Goal: Task Accomplishment & Management: Manage account settings

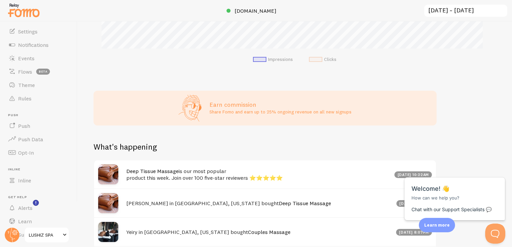
scroll to position [56, 0]
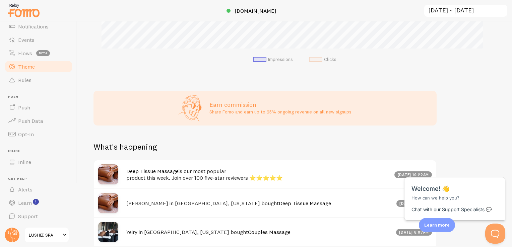
click at [43, 63] on link "Theme" at bounding box center [38, 66] width 69 height 13
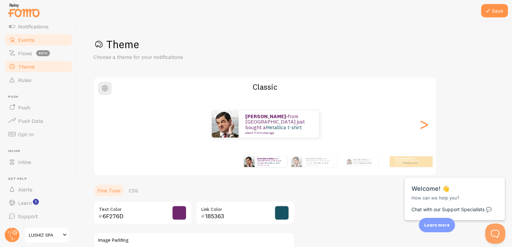
click at [43, 40] on link "Events" at bounding box center [38, 39] width 69 height 13
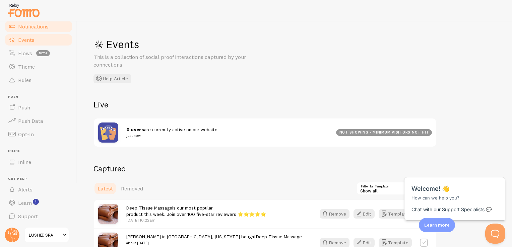
click at [45, 22] on link "Notifications" at bounding box center [38, 26] width 69 height 13
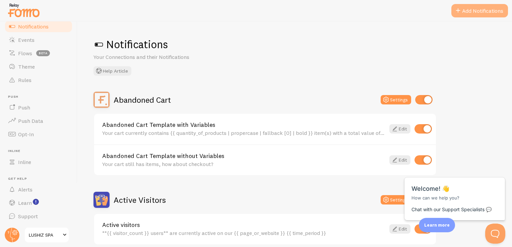
click at [465, 10] on button "Add Notifications" at bounding box center [480, 10] width 57 height 13
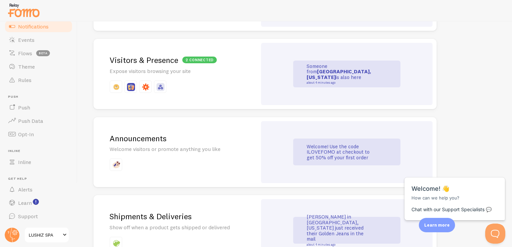
scroll to position [385, 0]
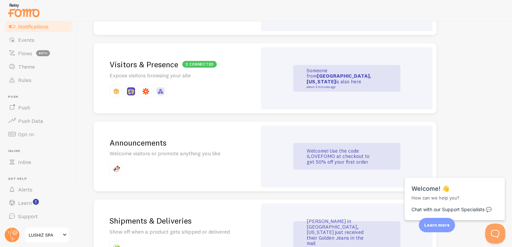
click at [365, 156] on p "Welcome! Use the code ILOVEFOMO at checkout to get 50% off your first order" at bounding box center [340, 157] width 67 height 17
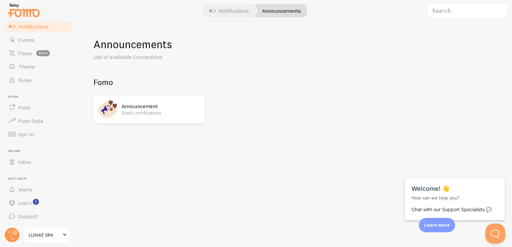
click at [139, 104] on h2 "Announcement" at bounding box center [161, 106] width 79 height 7
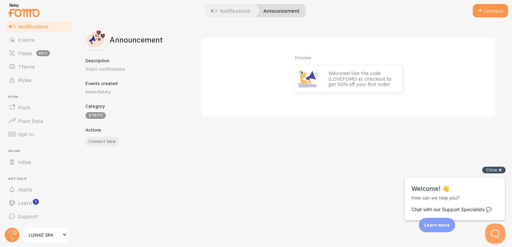
click at [500, 171] on div "Close cross-small" at bounding box center [493, 170] width 23 height 7
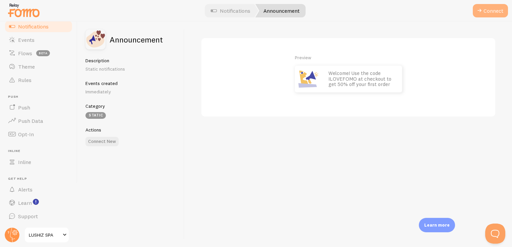
click at [484, 14] on button "Connect" at bounding box center [490, 10] width 35 height 13
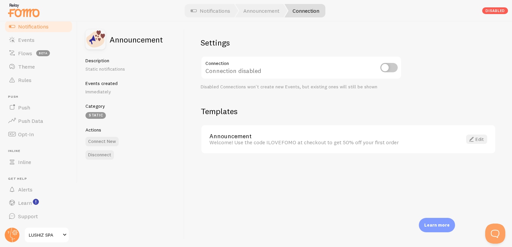
click at [481, 137] on link "Edit" at bounding box center [476, 139] width 21 height 9
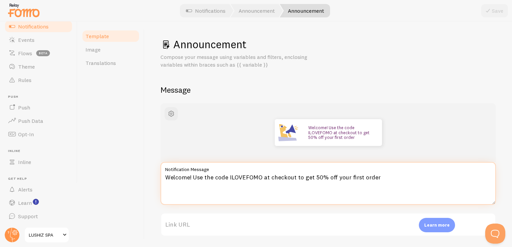
click at [331, 179] on textarea "Welcome! Use the code ILOVEFOMO at checkout to get 50% off your first order" at bounding box center [329, 183] width 336 height 43
click at [377, 175] on textarea "Welcome! Use the code ILOVEFOMO at checkout to get 50% off your first order" at bounding box center [329, 183] width 336 height 43
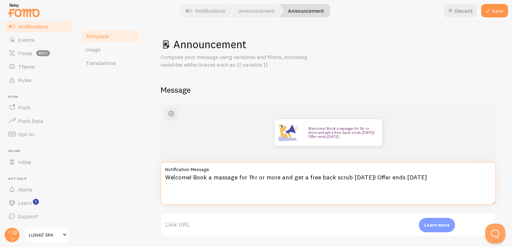
click at [395, 179] on textarea "Welcome! Book a massage for 1hr or more and get a free back scrub [DATE]! Offer…" at bounding box center [329, 183] width 336 height 43
click at [429, 178] on textarea "Welcome! Book a massage for 1hr or more and get a free back scrub [DATE]! Offer…" at bounding box center [329, 183] width 336 height 43
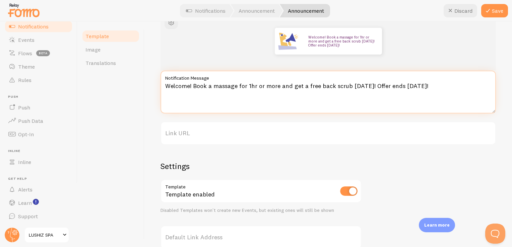
scroll to position [93, 0]
type textarea "Welcome! Book a massage for 1hr or more and get a free back scrub [DATE]! Offer…"
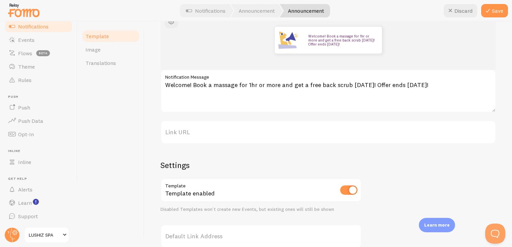
click at [216, 128] on label "Link URL" at bounding box center [329, 132] width 336 height 23
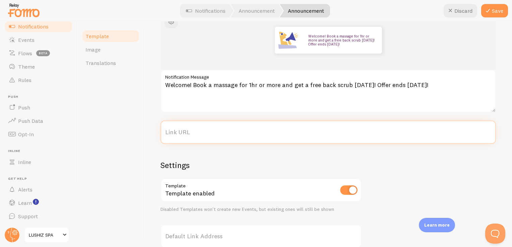
click at [216, 128] on input "Link URL" at bounding box center [329, 132] width 336 height 23
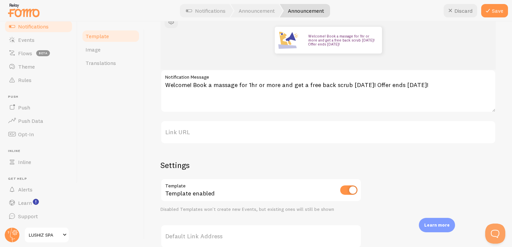
click at [216, 128] on label "Link URL" at bounding box center [329, 132] width 336 height 23
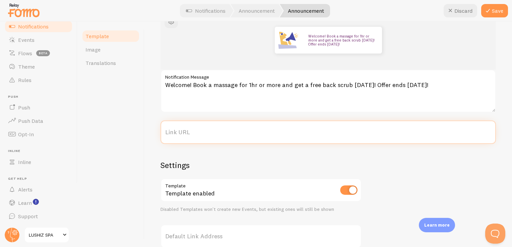
click at [216, 128] on input "Link URL" at bounding box center [329, 132] width 336 height 23
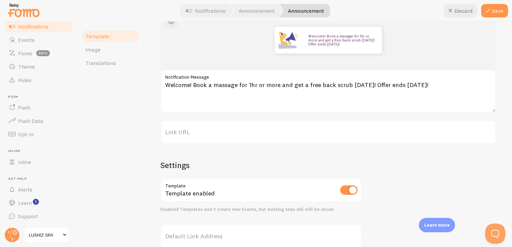
click at [194, 135] on label "Link URL" at bounding box center [329, 132] width 336 height 23
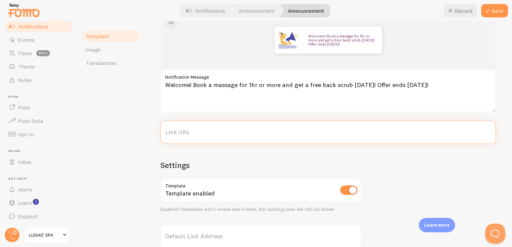
click at [194, 135] on input "Link URL" at bounding box center [329, 132] width 336 height 23
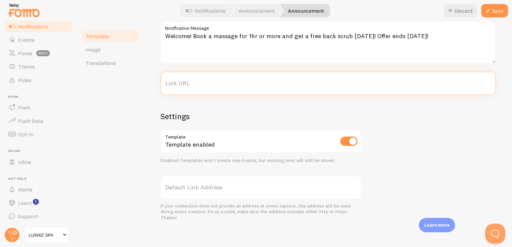
scroll to position [142, 0]
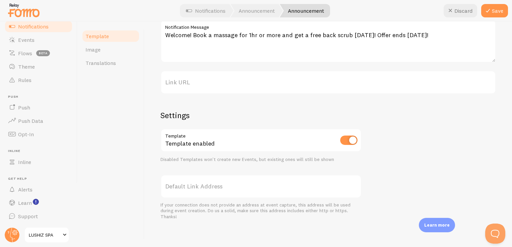
click at [208, 184] on label "Default Link Address" at bounding box center [261, 186] width 201 height 23
click at [208, 94] on input "Link URL" at bounding box center [329, 82] width 336 height 23
click at [208, 184] on label "Default Link Address" at bounding box center [261, 186] width 201 height 23
click at [208, 94] on input "Link URL" at bounding box center [329, 82] width 336 height 23
click at [496, 10] on button "Save" at bounding box center [494, 10] width 27 height 13
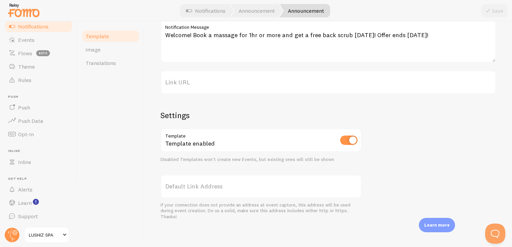
click at [191, 85] on label "Link URL" at bounding box center [329, 82] width 336 height 23
click at [191, 85] on input "Link URL" at bounding box center [329, 82] width 336 height 23
click at [191, 85] on label "Link URL" at bounding box center [329, 82] width 336 height 23
click at [191, 85] on input "Link URL" at bounding box center [329, 82] width 336 height 23
click at [191, 85] on label "Link URL" at bounding box center [329, 82] width 336 height 23
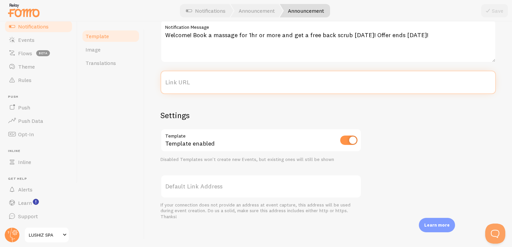
click at [191, 85] on input "Link URL" at bounding box center [329, 82] width 336 height 23
drag, startPoint x: 191, startPoint y: 85, endPoint x: 176, endPoint y: 79, distance: 16.6
click at [176, 79] on label "Link URL" at bounding box center [329, 82] width 336 height 23
click at [176, 79] on input "Link URL" at bounding box center [329, 82] width 336 height 23
drag, startPoint x: 176, startPoint y: 79, endPoint x: 166, endPoint y: 80, distance: 10.4
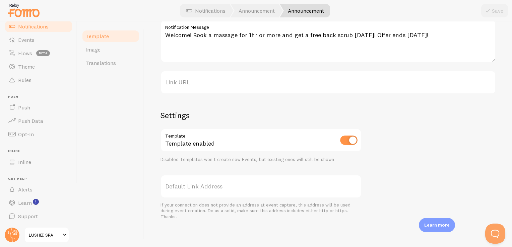
click at [166, 80] on label "Link URL" at bounding box center [329, 82] width 336 height 23
click at [166, 80] on input "Link URL" at bounding box center [329, 82] width 336 height 23
click at [166, 80] on label "Link URL" at bounding box center [329, 82] width 336 height 23
click at [166, 80] on input "Link URL" at bounding box center [329, 82] width 336 height 23
drag, startPoint x: 166, startPoint y: 80, endPoint x: 182, endPoint y: 82, distance: 16.5
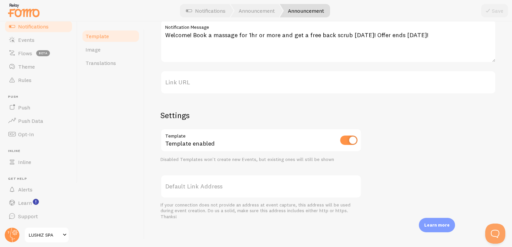
click at [182, 82] on label "Link URL" at bounding box center [329, 82] width 336 height 23
click at [182, 82] on input "Link URL" at bounding box center [329, 82] width 336 height 23
drag, startPoint x: 182, startPoint y: 82, endPoint x: 178, endPoint y: 79, distance: 5.0
click at [220, 87] on label "Link URL" at bounding box center [329, 82] width 336 height 23
click at [220, 87] on input "Link URL" at bounding box center [329, 82] width 336 height 23
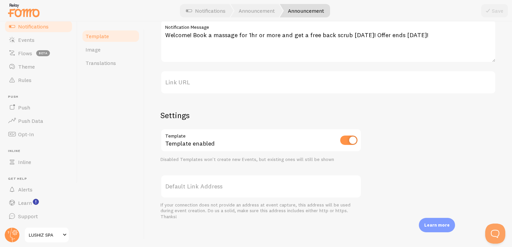
click at [200, 81] on label "Link URL" at bounding box center [329, 82] width 336 height 23
click at [200, 81] on input "Link URL" at bounding box center [329, 82] width 336 height 23
click at [200, 81] on label "Link URL" at bounding box center [329, 82] width 336 height 23
click at [200, 81] on input "Link URL" at bounding box center [329, 82] width 336 height 23
click at [200, 81] on label "Link URL" at bounding box center [329, 82] width 336 height 23
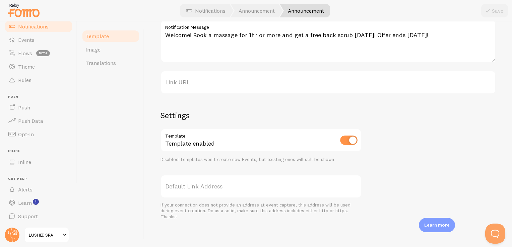
click at [200, 81] on input "Link URL" at bounding box center [329, 82] width 336 height 23
click at [200, 81] on label "Link URL" at bounding box center [329, 82] width 336 height 23
click at [200, 81] on input "Link URL" at bounding box center [329, 82] width 336 height 23
copy div "Link URL"
click at [198, 83] on label "Link URL" at bounding box center [329, 82] width 336 height 23
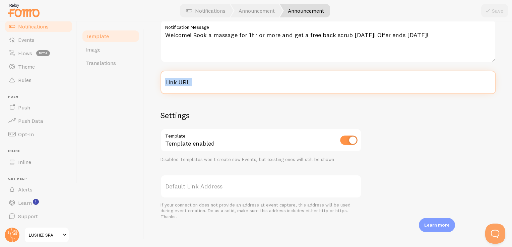
click at [198, 83] on input "Link URL" at bounding box center [329, 82] width 336 height 23
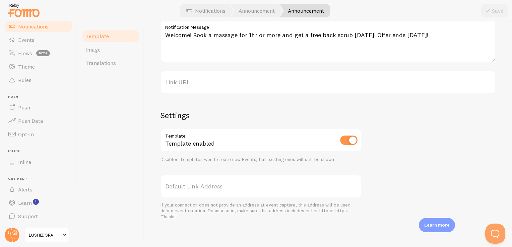
drag, startPoint x: 198, startPoint y: 83, endPoint x: 181, endPoint y: 82, distance: 17.4
click at [181, 82] on label "Link URL" at bounding box center [329, 82] width 336 height 23
click at [181, 82] on input "Link URL" at bounding box center [329, 82] width 336 height 23
click at [249, 78] on label "Link URL" at bounding box center [329, 82] width 336 height 23
click at [249, 78] on input "Link URL" at bounding box center [329, 82] width 336 height 23
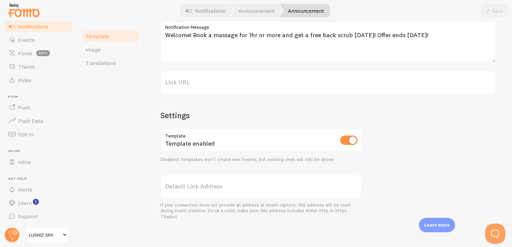
click at [249, 78] on label "Link URL" at bounding box center [329, 82] width 336 height 23
click at [249, 78] on input "Link URL" at bounding box center [329, 82] width 336 height 23
drag, startPoint x: 249, startPoint y: 78, endPoint x: 216, endPoint y: 78, distance: 33.2
click at [216, 78] on label "Link URL" at bounding box center [329, 82] width 336 height 23
click at [216, 78] on input "Link URL" at bounding box center [329, 82] width 336 height 23
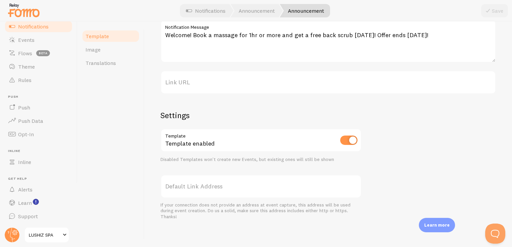
click at [208, 83] on label "Link URL" at bounding box center [329, 82] width 336 height 23
click at [208, 83] on input "Link URL" at bounding box center [329, 82] width 336 height 23
click at [208, 83] on label "Link URL" at bounding box center [329, 82] width 336 height 23
click at [208, 83] on input "Link URL" at bounding box center [329, 82] width 336 height 23
click at [208, 83] on label "Link URL" at bounding box center [329, 82] width 336 height 23
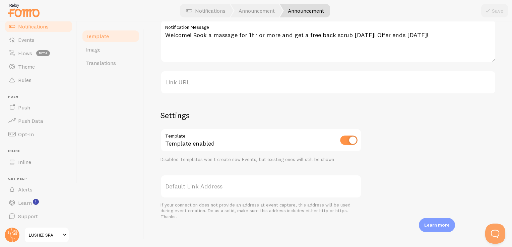
click at [208, 83] on input "Link URL" at bounding box center [329, 82] width 336 height 23
click at [208, 83] on label "Link URL" at bounding box center [329, 82] width 336 height 23
click at [208, 83] on input "Link URL" at bounding box center [329, 82] width 336 height 23
click at [208, 83] on label "Link URL" at bounding box center [329, 82] width 336 height 23
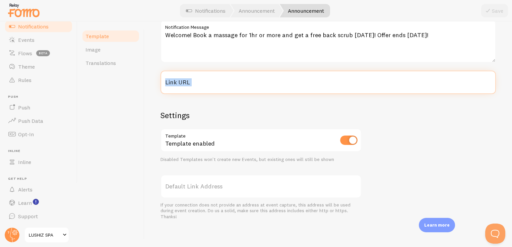
click at [208, 83] on input "Link URL" at bounding box center [329, 82] width 336 height 23
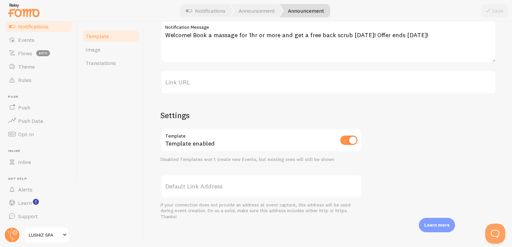
click at [208, 83] on label "Link URL" at bounding box center [329, 82] width 336 height 23
click at [208, 83] on input "Link URL" at bounding box center [329, 82] width 336 height 23
click at [208, 83] on label "Link URL" at bounding box center [329, 82] width 336 height 23
click at [208, 83] on input "Link URL" at bounding box center [329, 82] width 336 height 23
drag, startPoint x: 208, startPoint y: 83, endPoint x: 202, endPoint y: 83, distance: 5.4
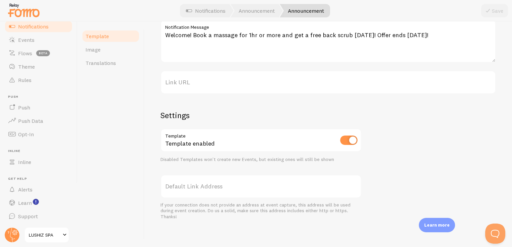
drag, startPoint x: 202, startPoint y: 83, endPoint x: 181, endPoint y: 75, distance: 23.0
click at [181, 75] on label "Link URL" at bounding box center [329, 82] width 336 height 23
click at [181, 75] on input "Link URL" at bounding box center [329, 82] width 336 height 23
type input "l"
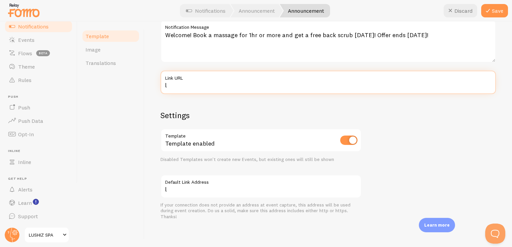
type input "li"
type input "l"
type input "lu"
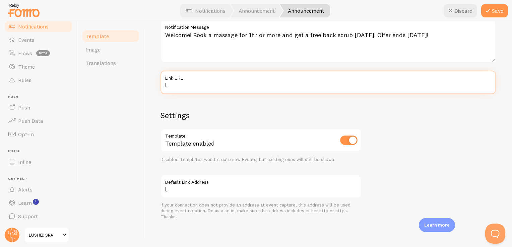
type input "lu"
type input "lus"
type input "lush"
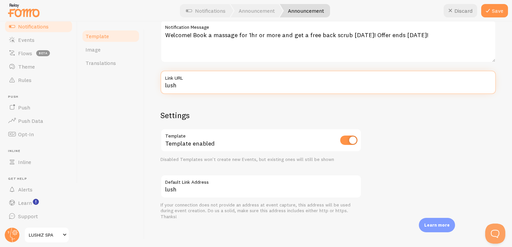
type input "lushi"
type input "lushiz"
type input "lushizs"
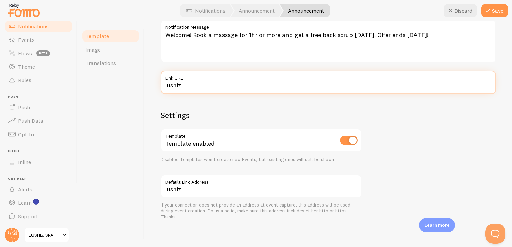
type input "lushizs"
type input "lushizsp"
type input "lushizspa"
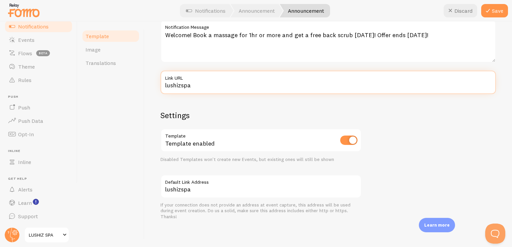
type input "lushizspa."
type input "lushizspa.e"
type input "[DOMAIN_NAME]"
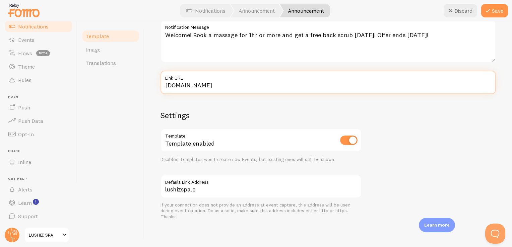
type input "[DOMAIN_NAME]"
type input "lushizspa.e"
type input "lushizspa."
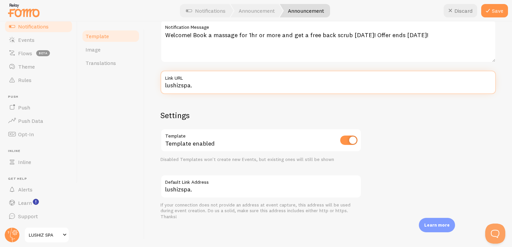
type input "lushizspa.n"
type input "[DOMAIN_NAME]"
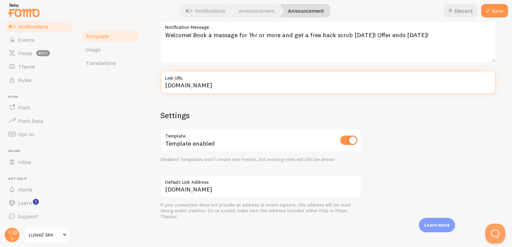
type input "[DOMAIN_NAME]"
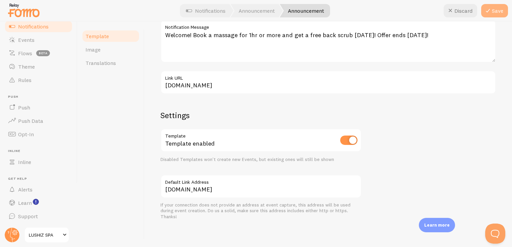
click at [494, 12] on button "Save" at bounding box center [494, 10] width 27 height 13
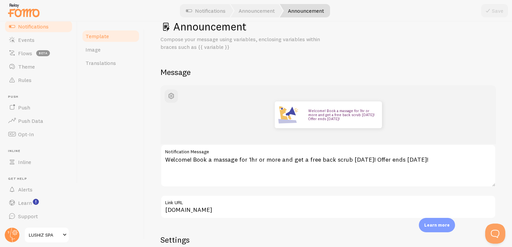
scroll to position [0, 0]
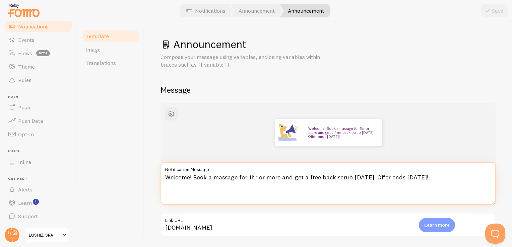
click at [425, 177] on textarea "Welcome! Book a massage for 1hr or more and get a free back scrub [DATE]! Offer…" at bounding box center [329, 183] width 336 height 43
type textarea "Welcome! Book a massage for 1hr or more and get a free back scrub [DATE]! Offer…"
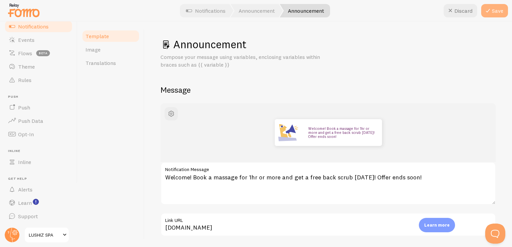
click at [501, 12] on button "Save" at bounding box center [494, 10] width 27 height 13
click at [208, 8] on link "Notifications" at bounding box center [206, 10] width 56 height 13
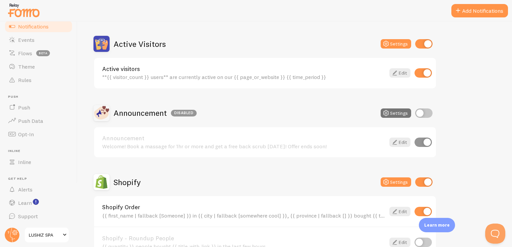
scroll to position [160, 0]
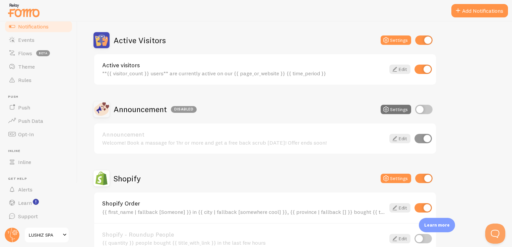
click at [431, 105] on input "checkbox" at bounding box center [423, 109] width 17 height 9
checkbox input "true"
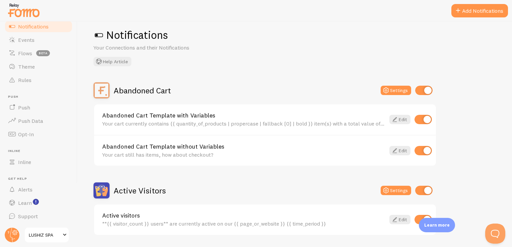
scroll to position [0, 0]
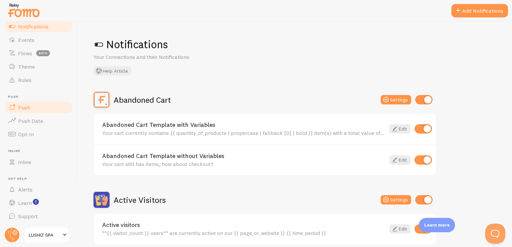
click at [31, 107] on link "Push" at bounding box center [38, 107] width 69 height 13
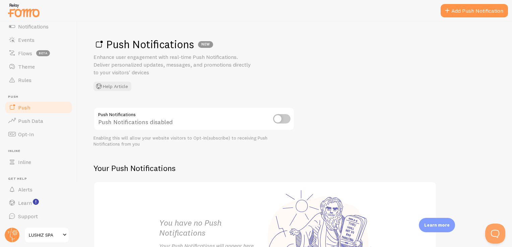
click at [281, 119] on input "checkbox" at bounding box center [281, 118] width 17 height 9
checkbox input "true"
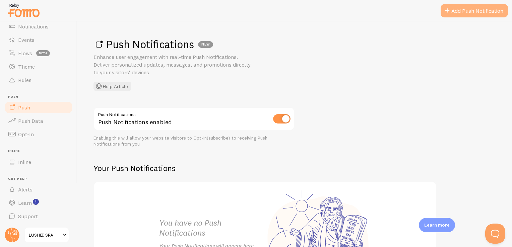
click at [488, 9] on link "Add Push Notification" at bounding box center [474, 10] width 67 height 13
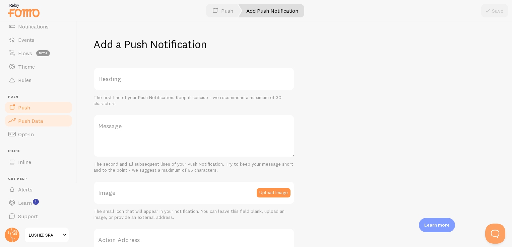
click at [26, 120] on span "Push Data" at bounding box center [30, 121] width 25 height 7
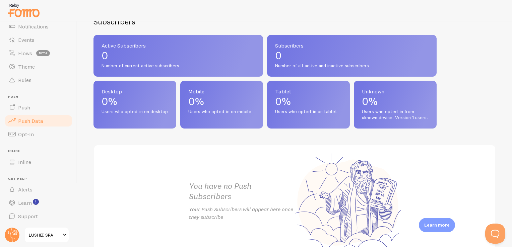
scroll to position [325, 0]
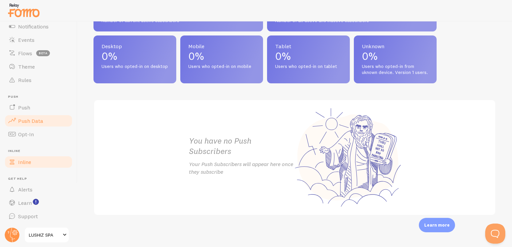
click at [19, 165] on span "Inline" at bounding box center [24, 162] width 13 height 7
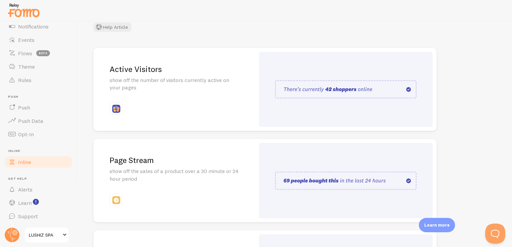
scroll to position [46, 0]
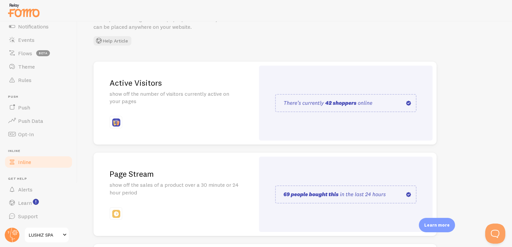
click at [357, 103] on img at bounding box center [345, 103] width 141 height 18
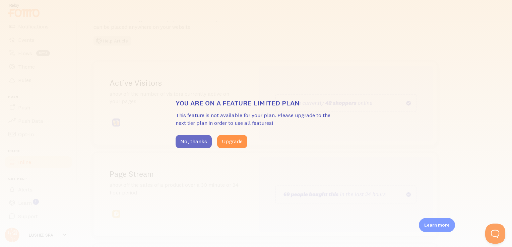
click at [192, 143] on button "No, thanks" at bounding box center [194, 141] width 36 height 13
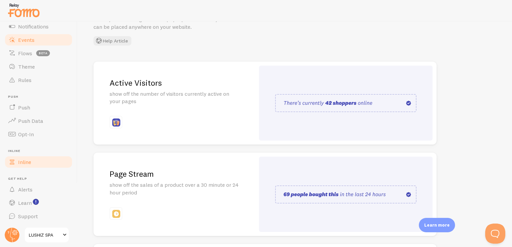
click at [26, 33] on link "Events" at bounding box center [38, 39] width 69 height 13
